Goal: Task Accomplishment & Management: Use online tool/utility

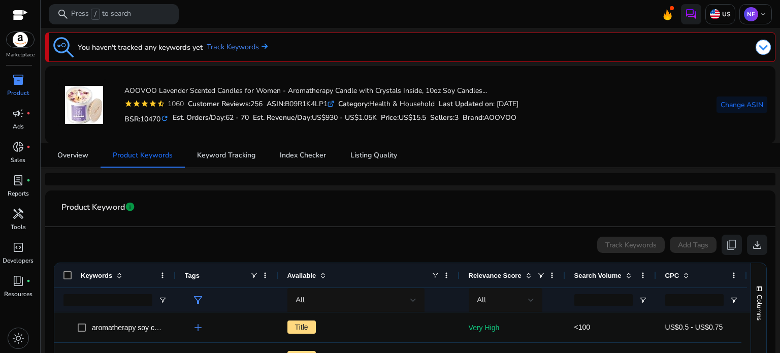
scroll to position [86, 0]
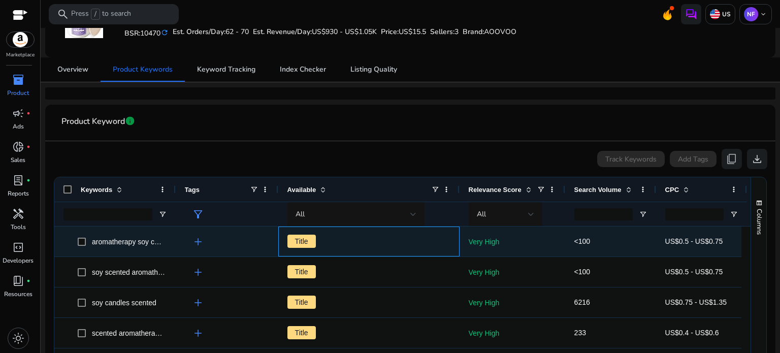
click at [303, 241] on span "Title" at bounding box center [302, 241] width 28 height 13
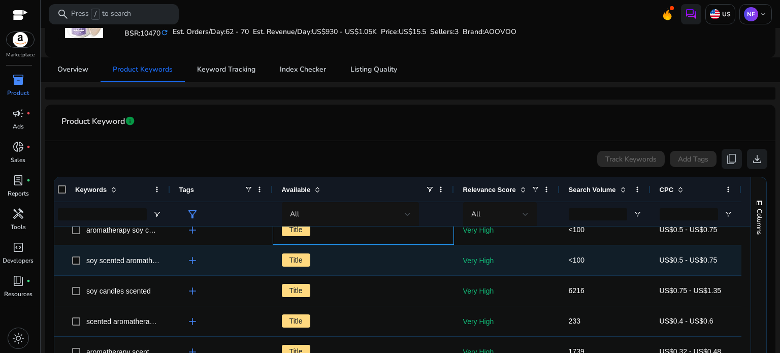
scroll to position [0, 0]
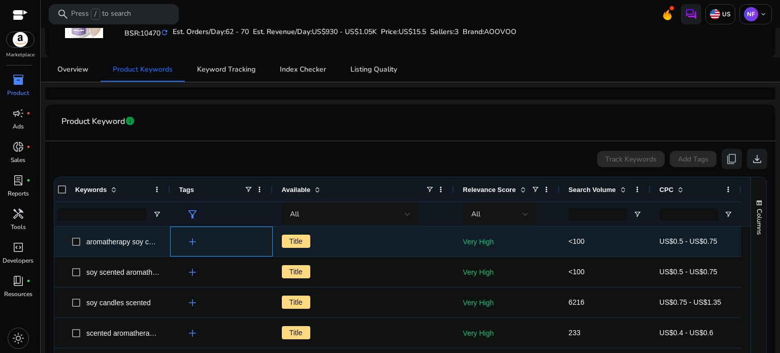
click at [187, 243] on span "add" at bounding box center [192, 242] width 12 height 12
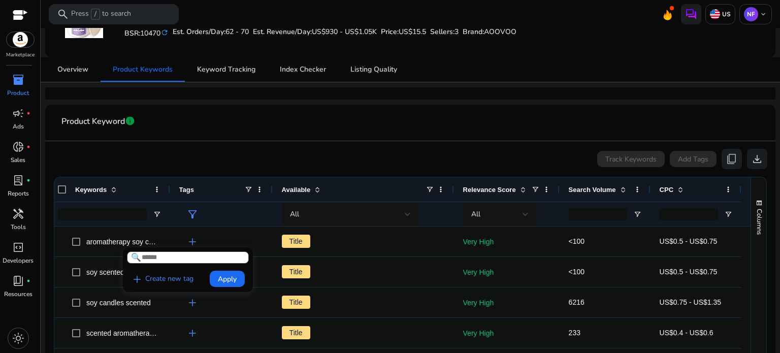
click at [219, 231] on div at bounding box center [390, 176] width 780 height 353
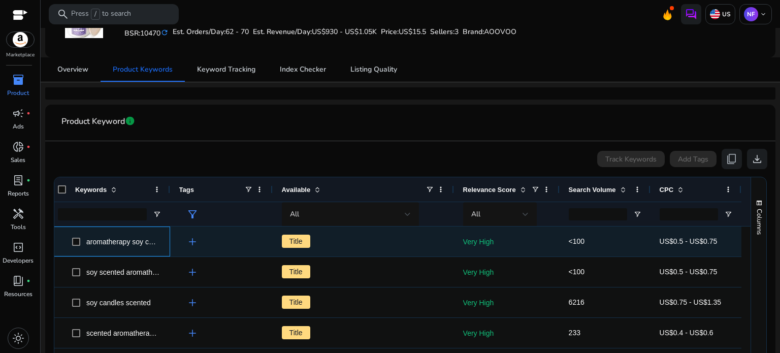
click at [123, 238] on span "aromatherapy soy candle for home scented candles gifts" at bounding box center [175, 242] width 178 height 8
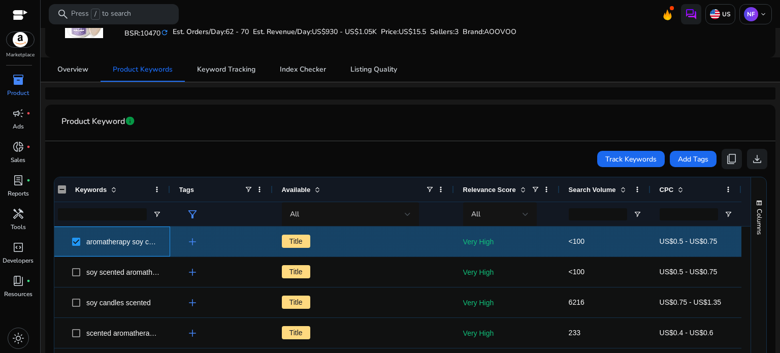
click at [99, 246] on div "aromatherapy soy candle for home scented candles gifts" at bounding box center [123, 242] width 74 height 14
click at [107, 240] on span "aromatherapy soy candle for home scented candles gifts" at bounding box center [175, 242] width 178 height 8
click at [97, 241] on span "aromatherapy soy candle for home scented candles gifts" at bounding box center [175, 242] width 178 height 8
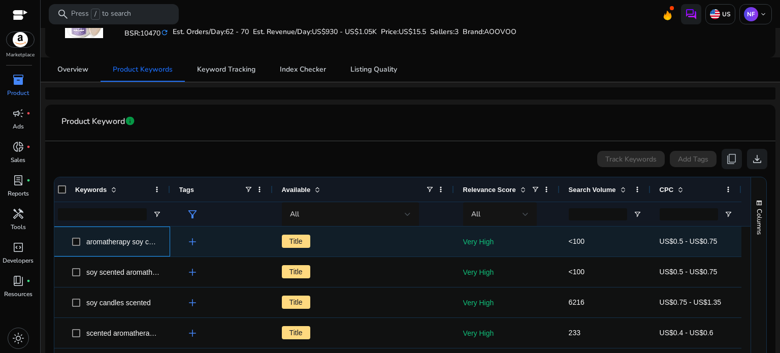
click at [115, 239] on span "aromatherapy soy candle for home scented candles gifts" at bounding box center [175, 242] width 178 height 8
click at [135, 241] on span "aromatherapy soy candle for home scented candles gifts" at bounding box center [175, 242] width 178 height 8
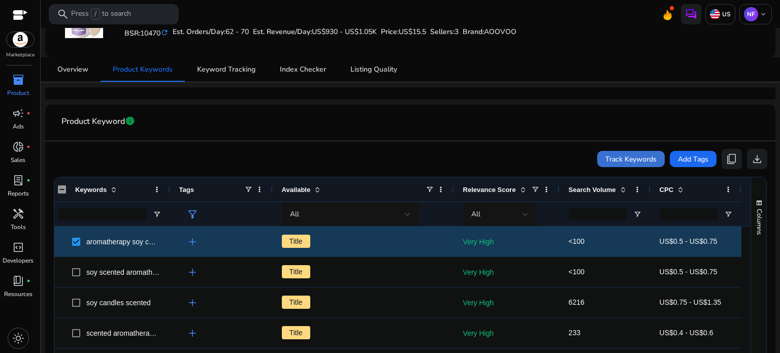
click at [633, 160] on span "Track Keywords" at bounding box center [631, 159] width 51 height 11
